Goal: Task Accomplishment & Management: Manage account settings

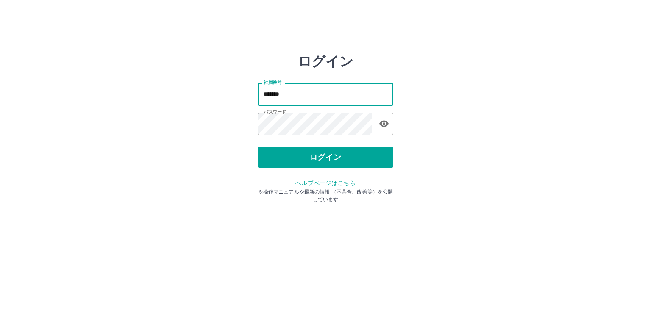
click at [312, 91] on input "*******" at bounding box center [326, 94] width 136 height 22
type input "*******"
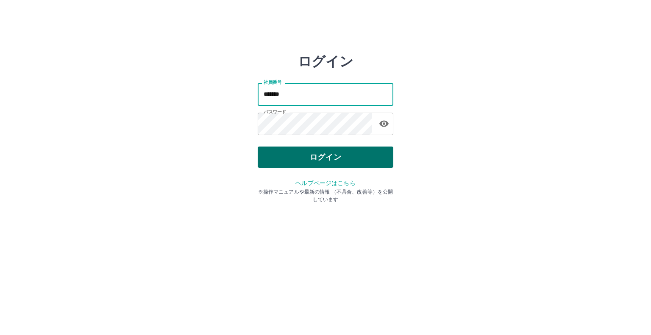
click at [324, 162] on button "ログイン" at bounding box center [326, 157] width 136 height 21
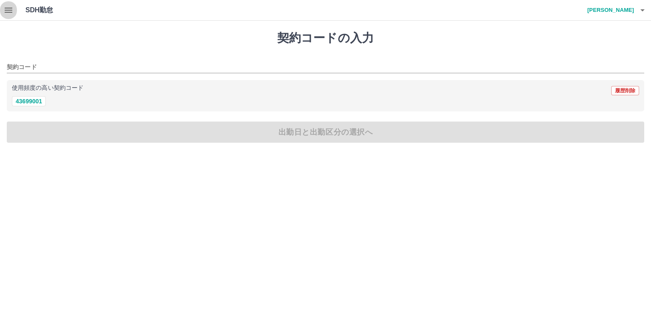
click at [8, 8] on icon "button" at bounding box center [8, 10] width 10 height 10
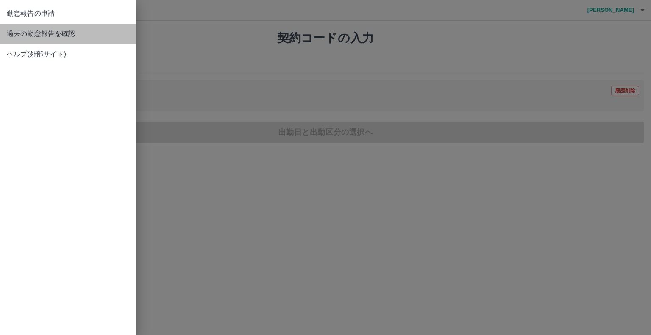
click at [17, 39] on span "過去の勤怠報告を確認" at bounding box center [68, 34] width 122 height 10
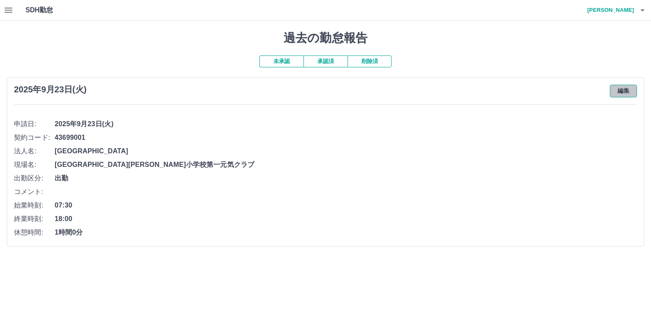
click at [620, 90] on button "編集" at bounding box center [623, 91] width 27 height 13
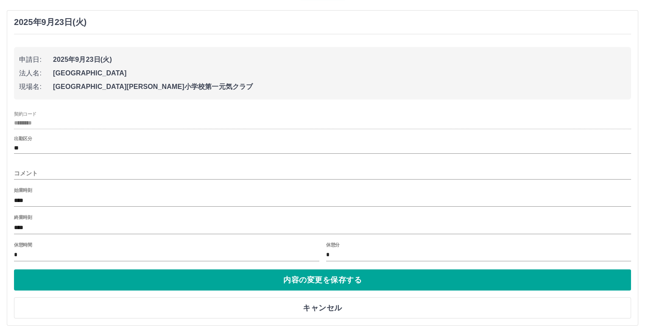
scroll to position [68, 0]
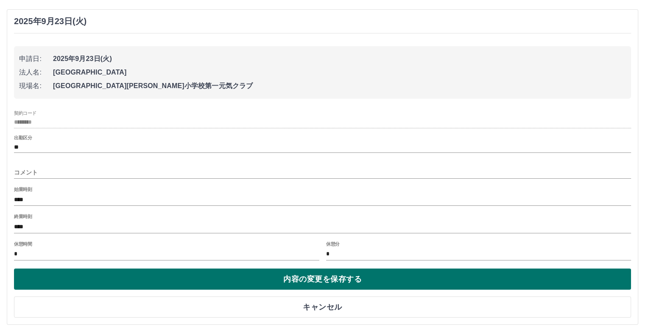
click at [441, 281] on button "内容の変更を保存する" at bounding box center [322, 279] width 617 height 21
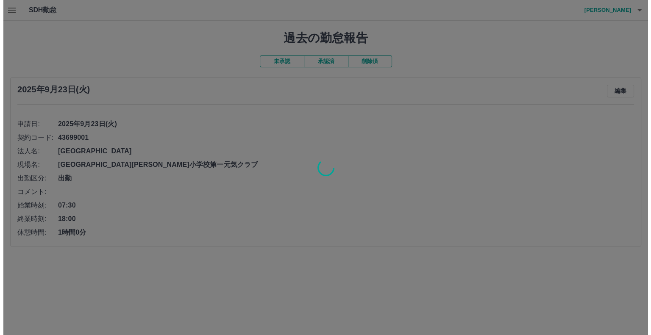
scroll to position [0, 0]
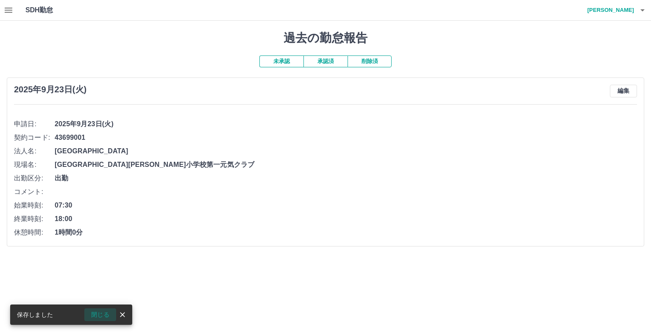
click at [107, 315] on button "閉じる" at bounding box center [100, 314] width 32 height 13
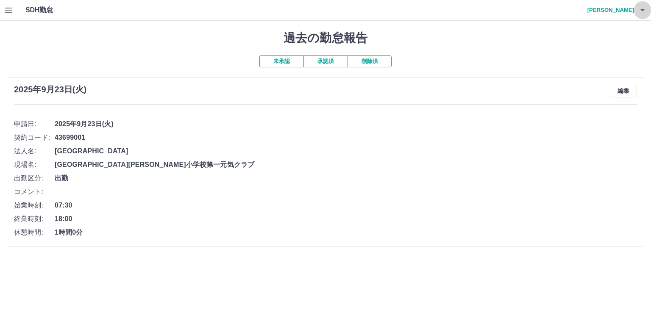
click at [635, 11] on button "button" at bounding box center [642, 10] width 17 height 20
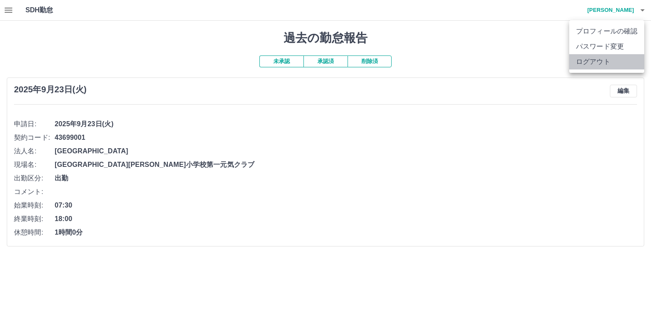
click at [608, 64] on li "ログアウト" at bounding box center [606, 61] width 75 height 15
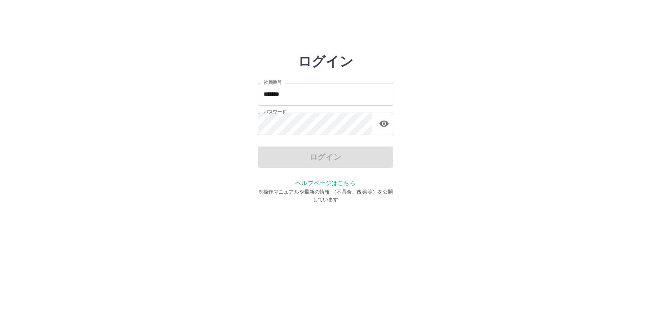
click at [348, 100] on input "*******" at bounding box center [326, 94] width 136 height 22
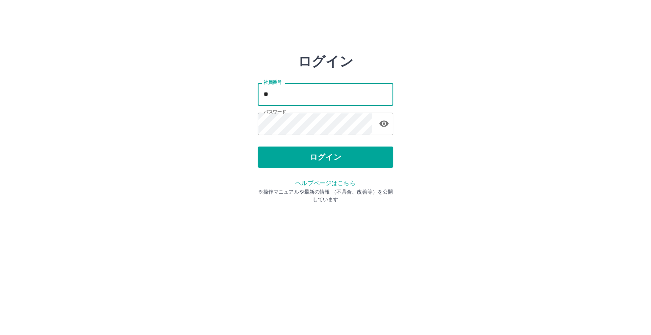
type input "*"
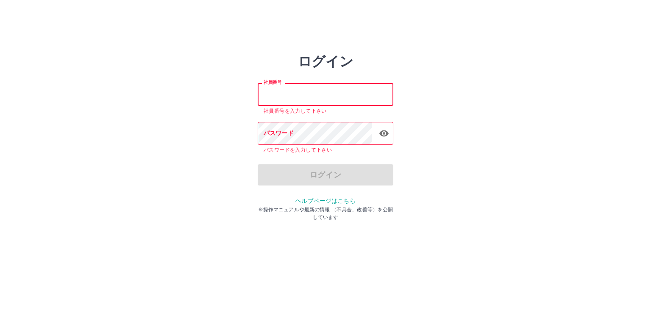
click at [286, 100] on input "社員番号" at bounding box center [326, 94] width 136 height 22
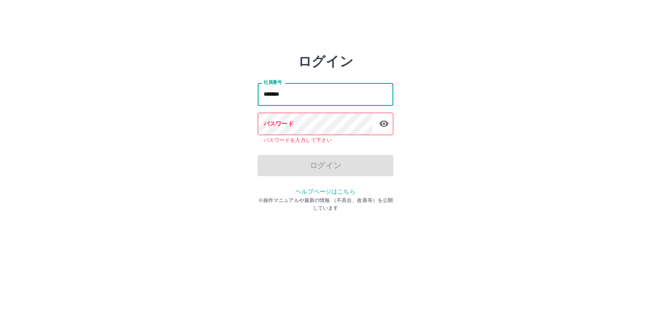
type input "*******"
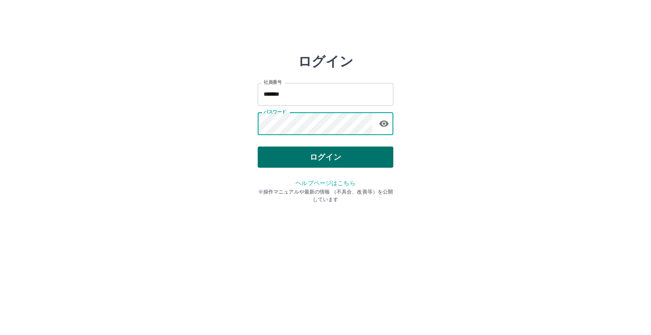
click at [310, 157] on button "ログイン" at bounding box center [326, 157] width 136 height 21
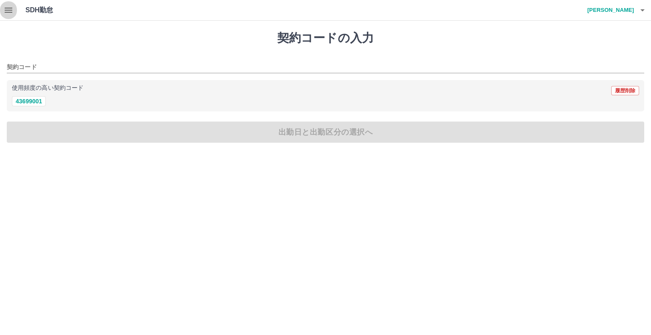
click at [4, 10] on icon "button" at bounding box center [8, 10] width 10 height 10
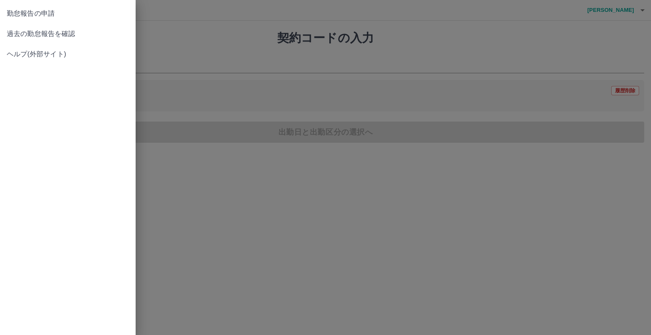
click at [18, 34] on span "過去の勤怠報告を確認" at bounding box center [68, 34] width 122 height 10
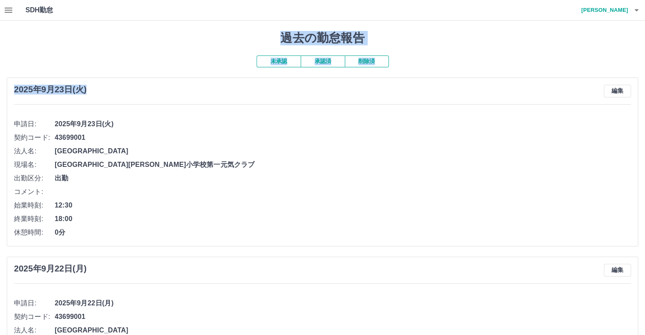
drag, startPoint x: 18, startPoint y: 34, endPoint x: 217, endPoint y: 76, distance: 203.1
click at [217, 76] on div "過去の勤怠報告 未承認 承認済 削除済 2025年9月23日(火) 編集 申請日: 2025年9月23日(火) 契約コード: 43699001 法人名: 湖西…" at bounding box center [322, 264] width 645 height 486
click at [611, 93] on button "編集" at bounding box center [616, 91] width 27 height 13
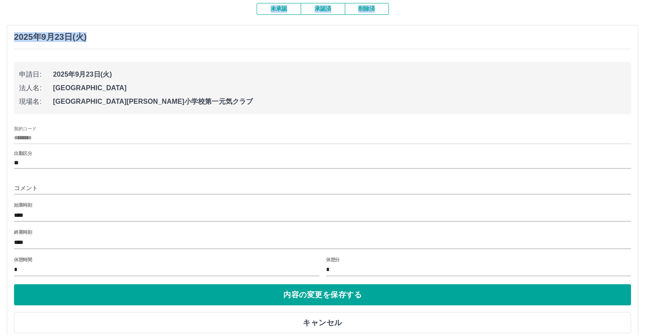
scroll to position [68, 0]
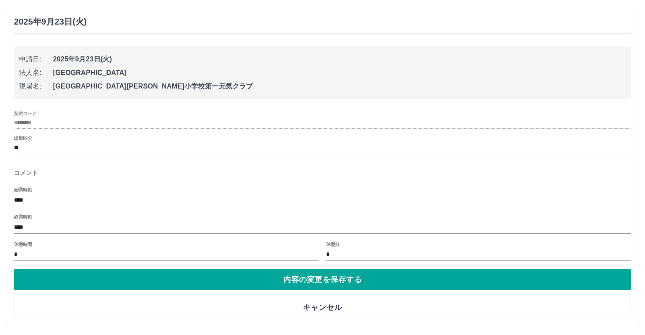
click at [611, 93] on li "現場名: 湖西市新居小学校第一元気クラブ" at bounding box center [322, 87] width 606 height 14
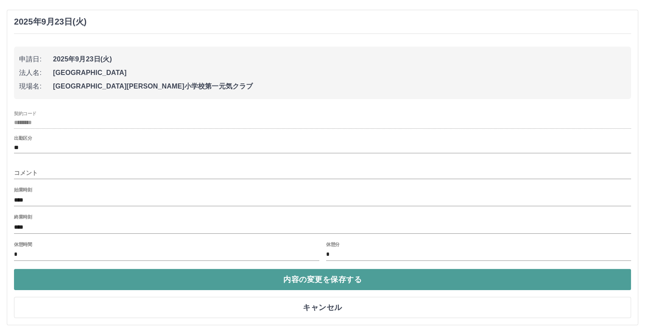
click at [324, 277] on button "内容の変更を保存する" at bounding box center [322, 279] width 617 height 21
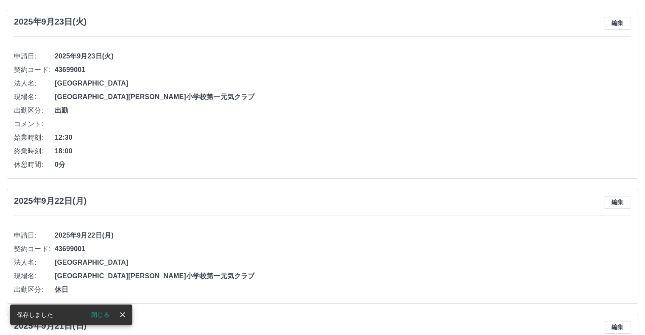
click at [548, 25] on div "2025年9月23日(火) 編集" at bounding box center [322, 23] width 617 height 13
